Goal: Check status: Check status

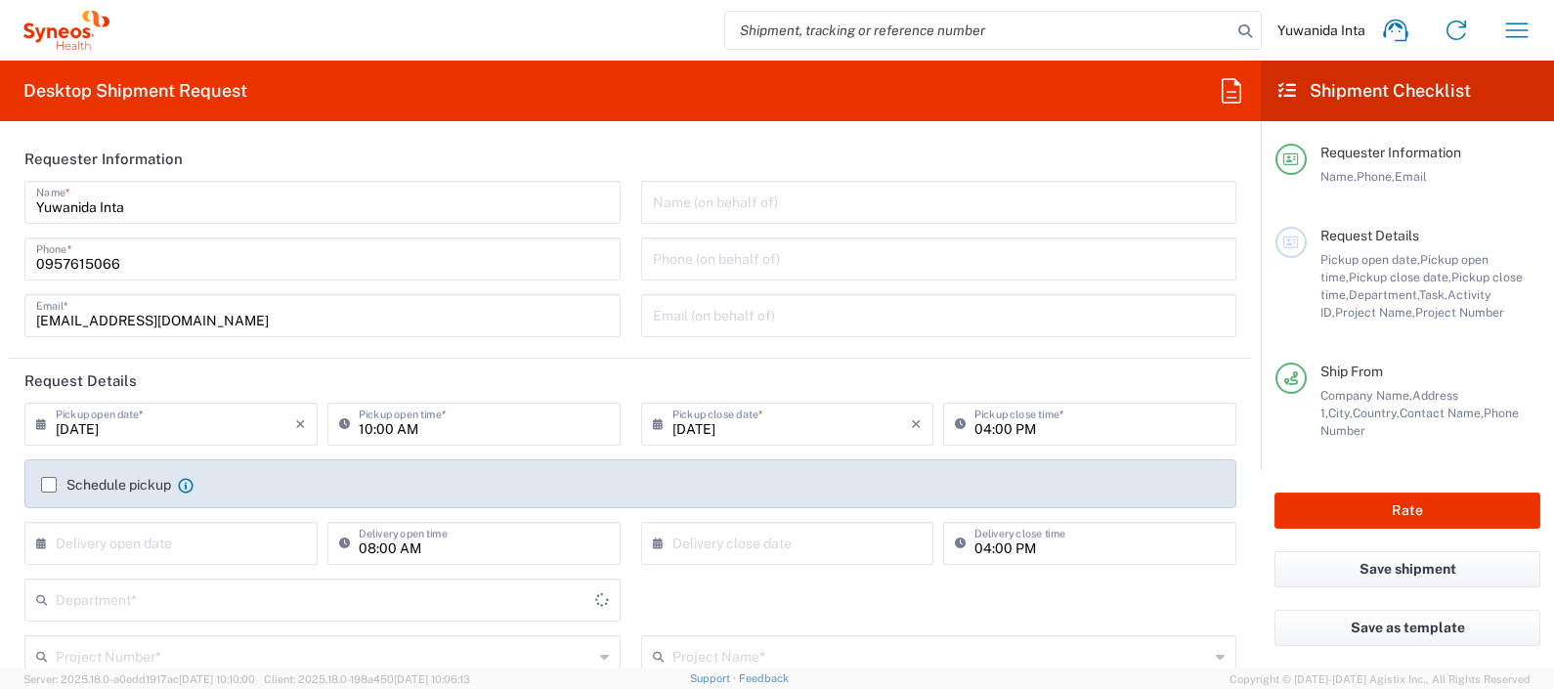
type input "[GEOGRAPHIC_DATA]"
type input "Syneos Health ([GEOGRAPHIC_DATA]) Limit"
type input "8350"
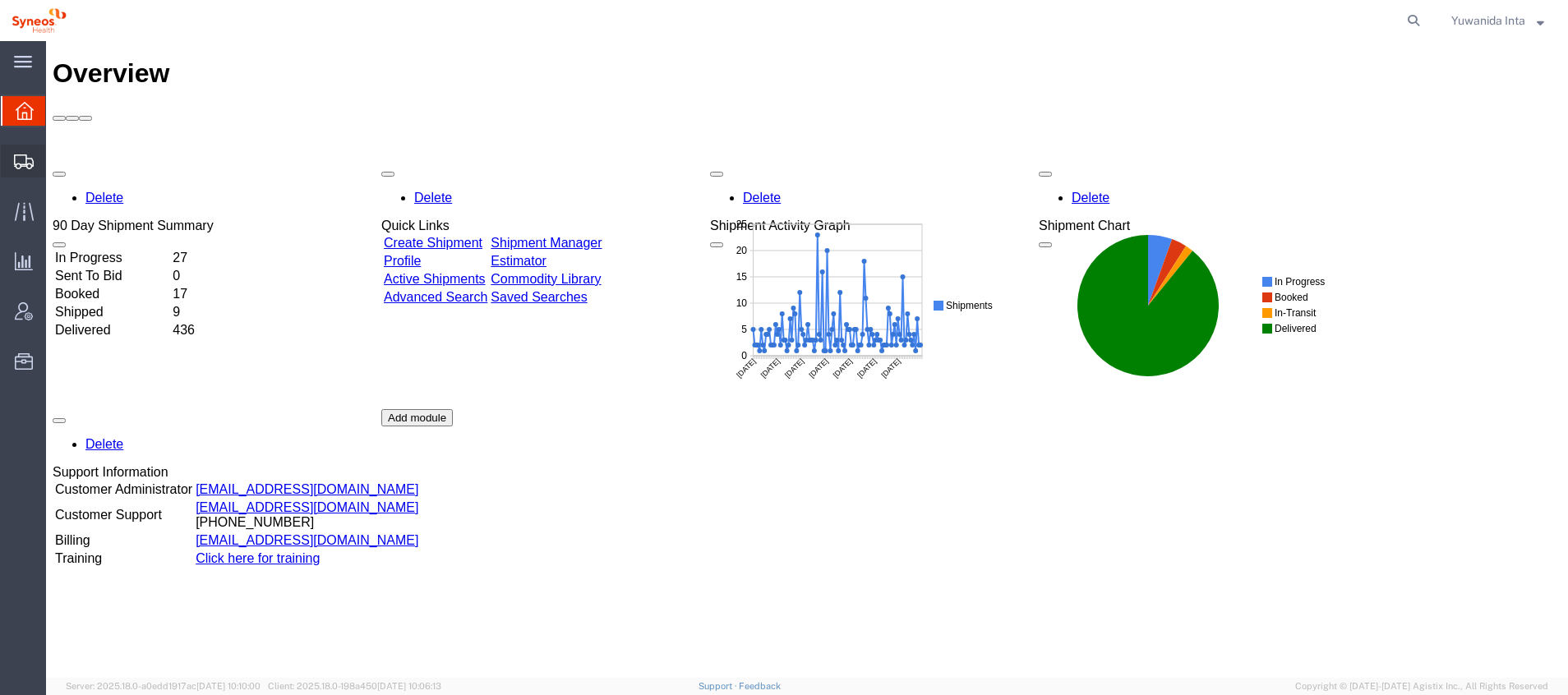
click at [0, 0] on span "Shipment Manager" at bounding box center [0, 0] width 0 height 0
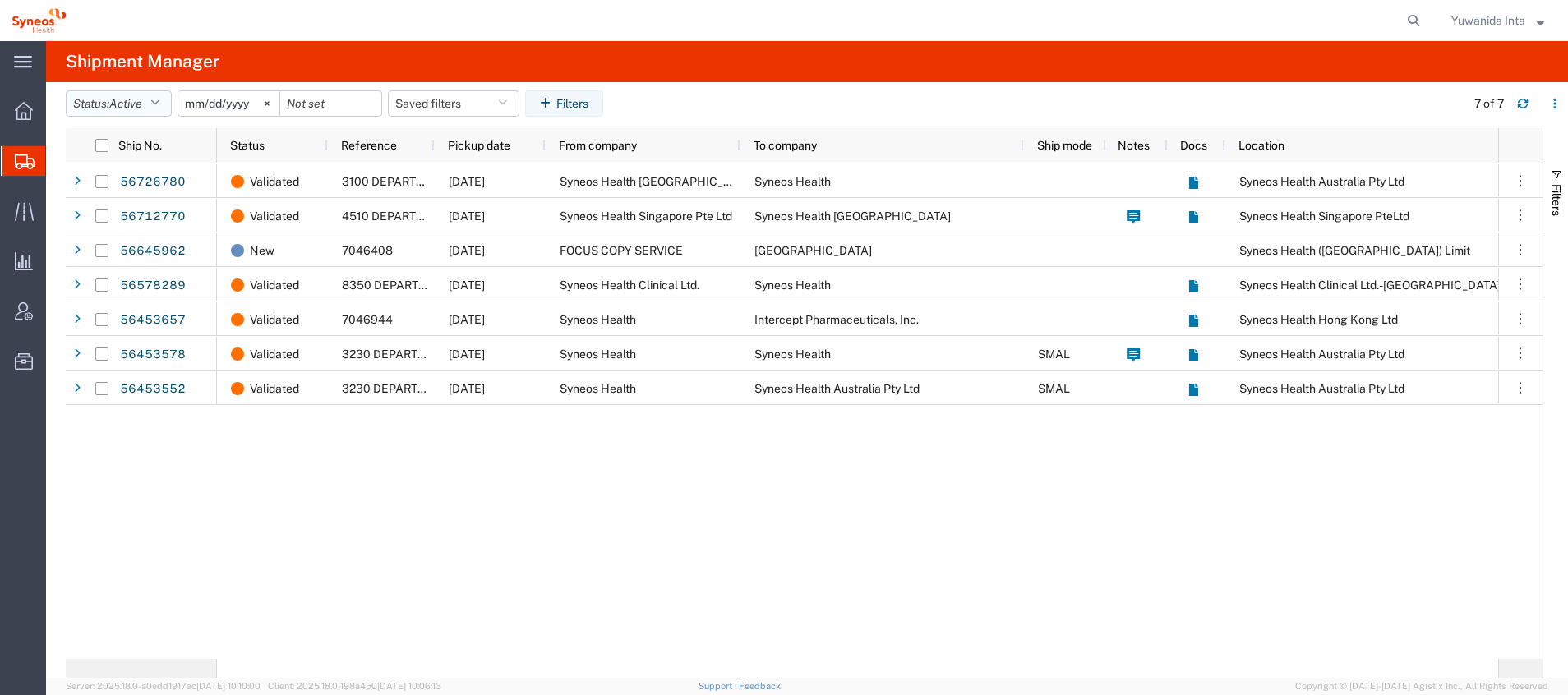
click at [160, 102] on icon "button" at bounding box center [155, 103] width 9 height 12
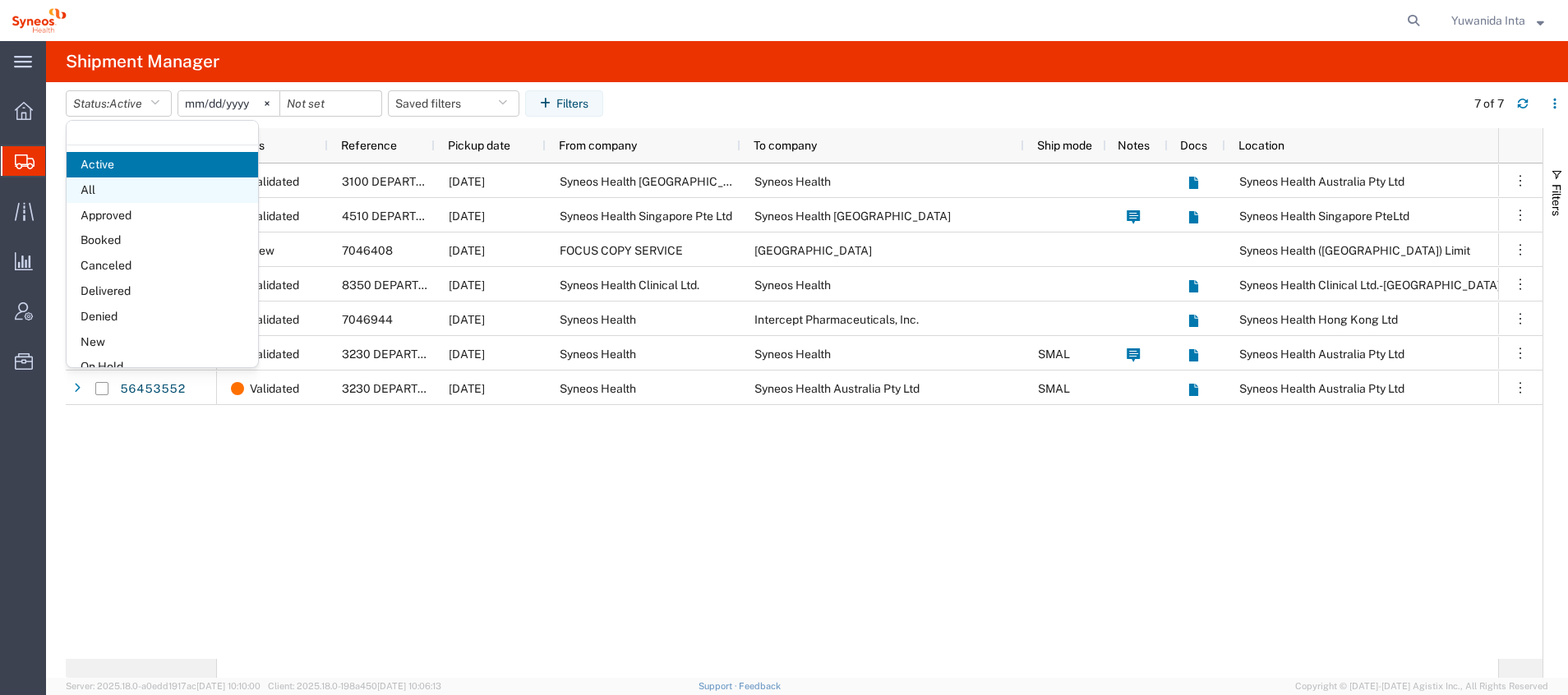
click at [117, 197] on span "All" at bounding box center [162, 190] width 192 height 25
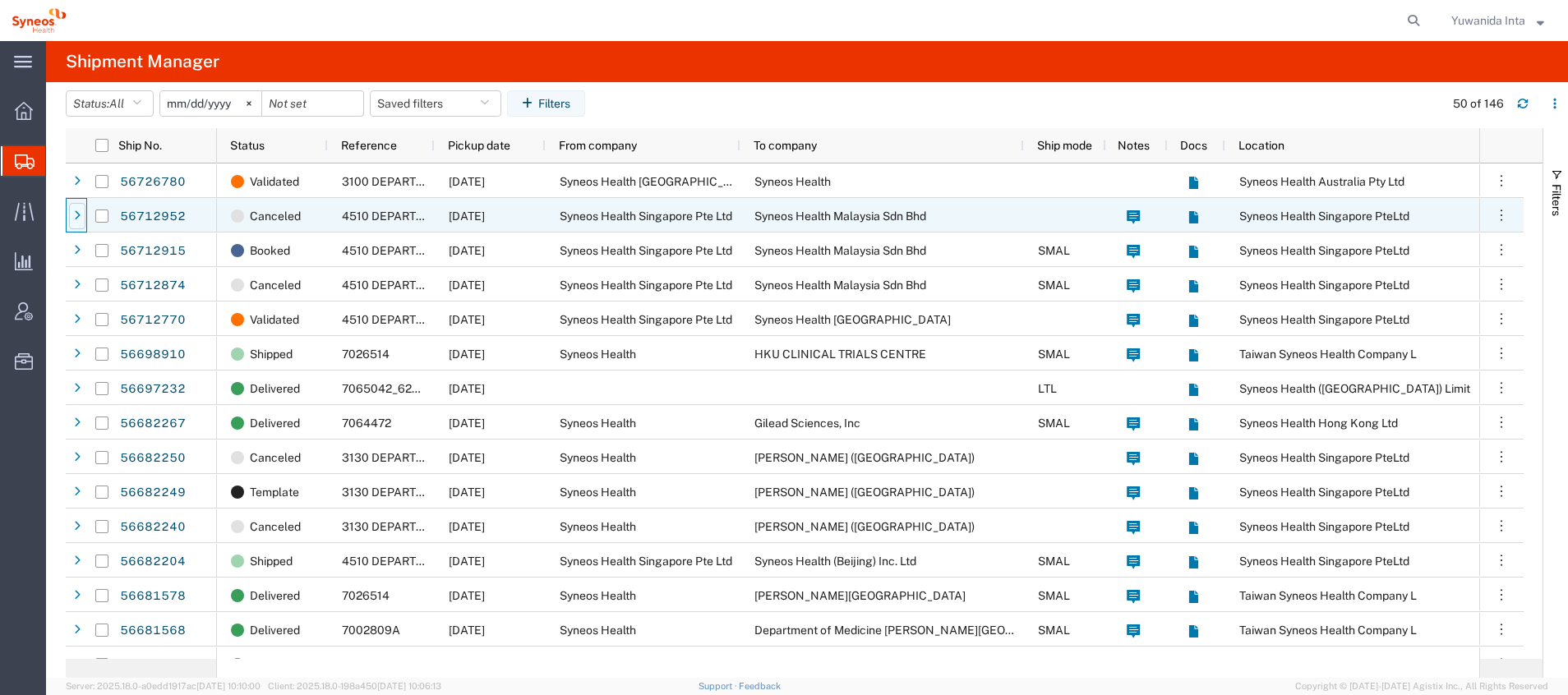
click at [82, 219] on div at bounding box center [77, 215] width 17 height 26
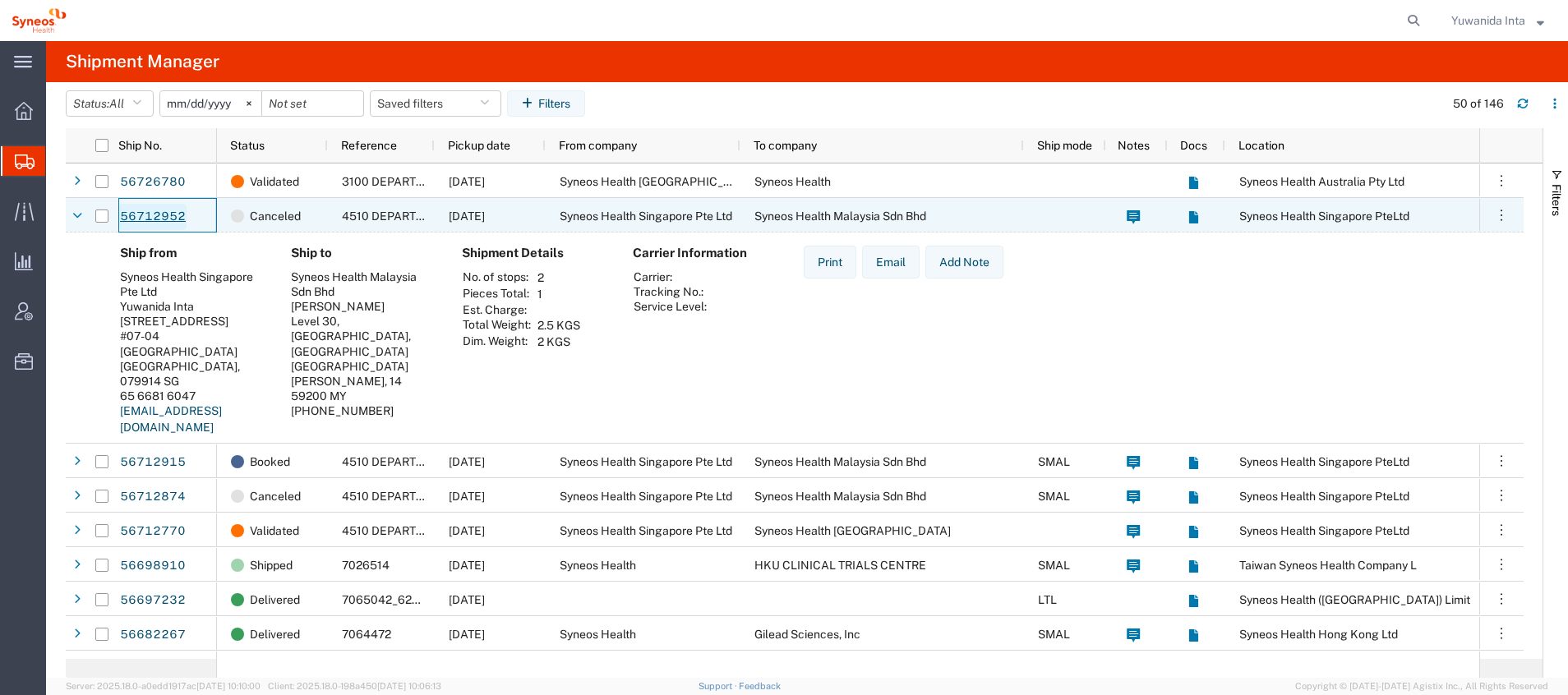
drag, startPoint x: 193, startPoint y: 213, endPoint x: 156, endPoint y: 218, distance: 37.3
click at [156, 218] on div "56712952" at bounding box center [167, 215] width 98 height 34
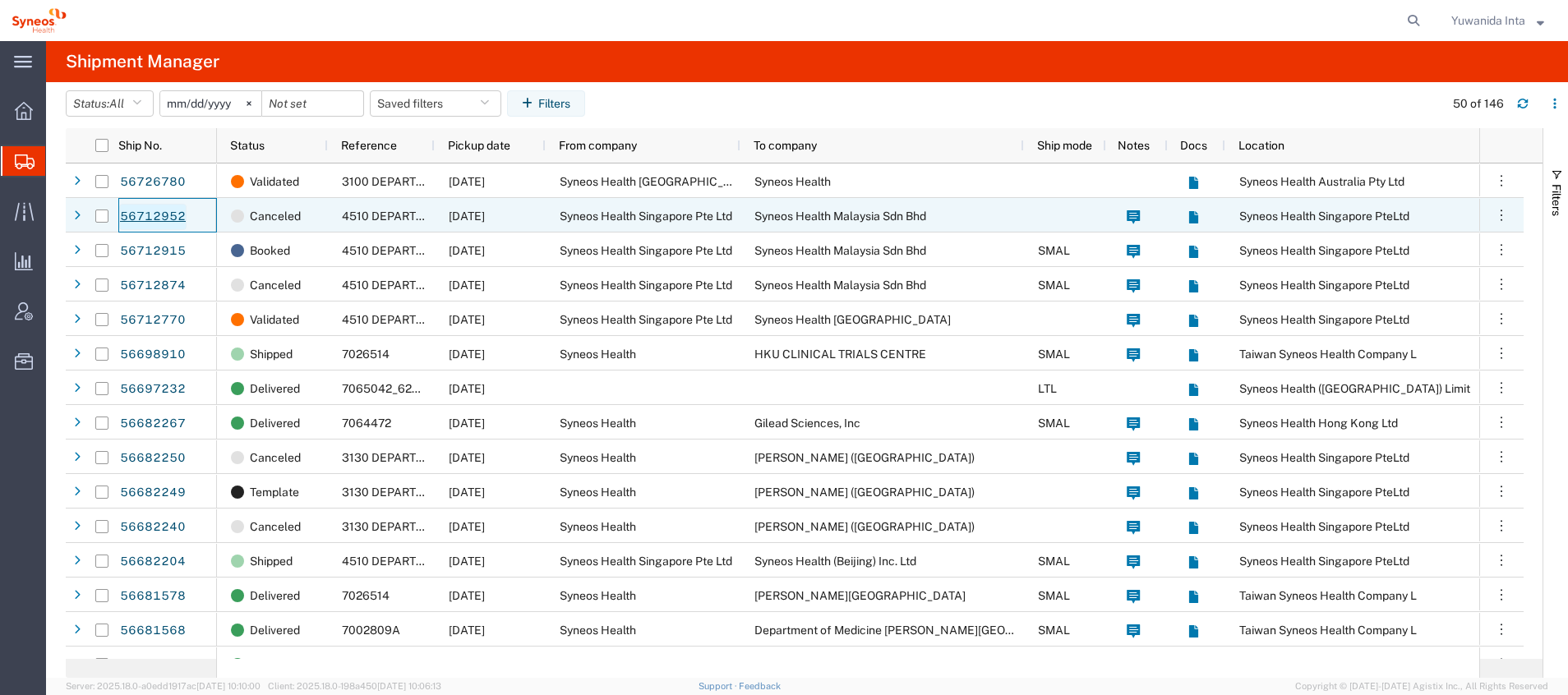
click at [156, 218] on link "56712952" at bounding box center [153, 216] width 67 height 26
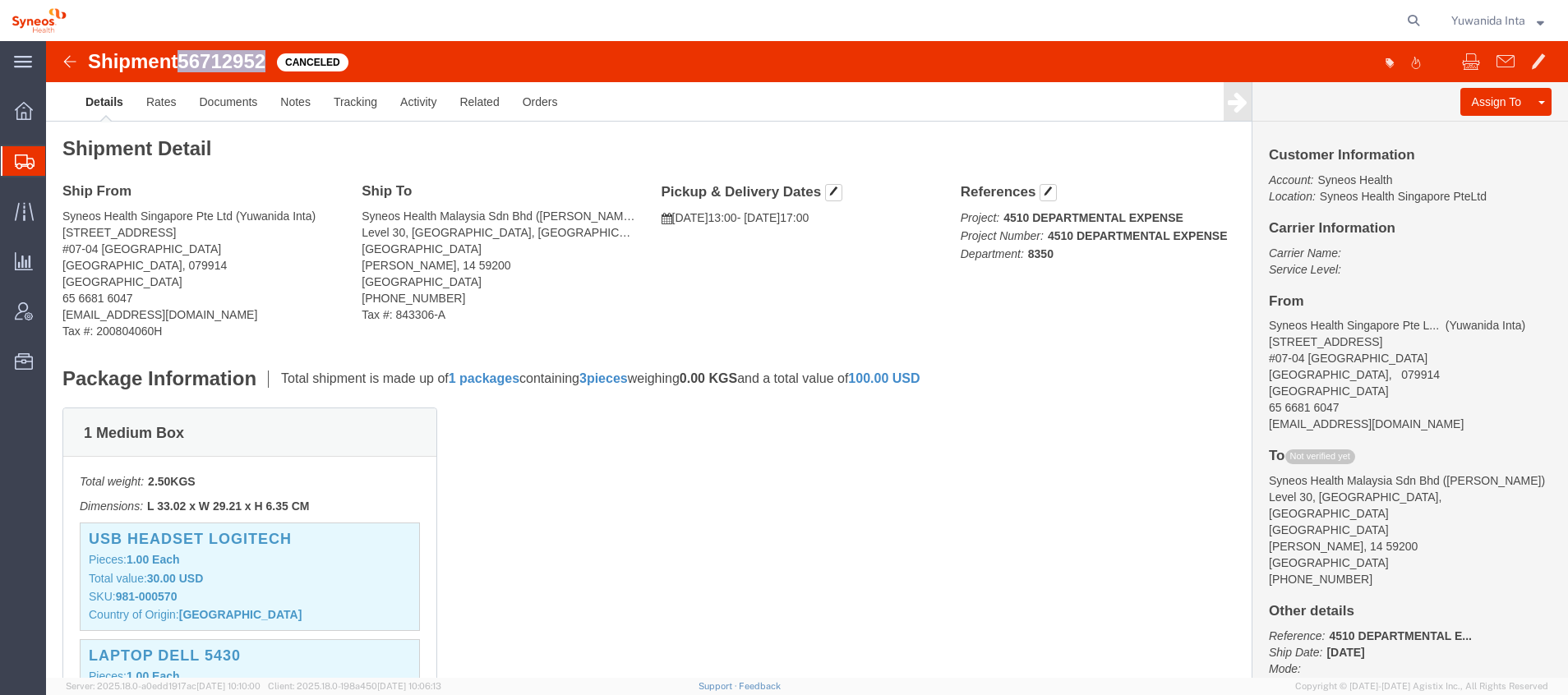
drag, startPoint x: 224, startPoint y: 20, endPoint x: 139, endPoint y: 14, distance: 85.2
click span "56712952"
copy span "56712952"
